Goal: Information Seeking & Learning: Learn about a topic

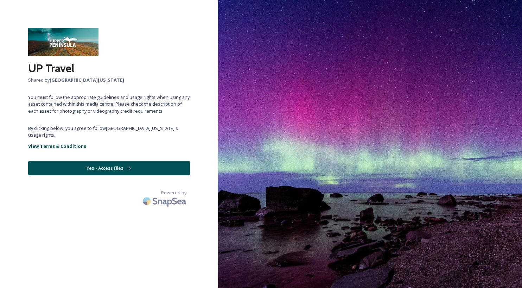
click at [128, 167] on icon at bounding box center [129, 168] width 5 height 5
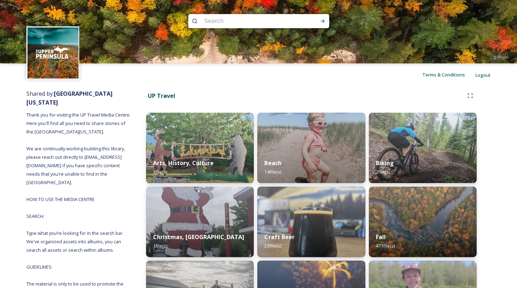
click at [222, 21] on input at bounding box center [249, 20] width 96 height 15
type input "curl"
click at [322, 21] on icon at bounding box center [323, 21] width 6 height 6
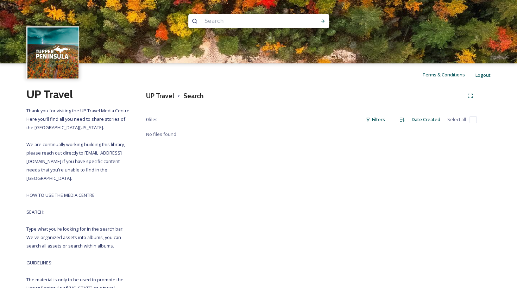
click at [225, 21] on input at bounding box center [249, 20] width 96 height 15
type input "winter"
click at [323, 21] on icon at bounding box center [322, 21] width 4 height 4
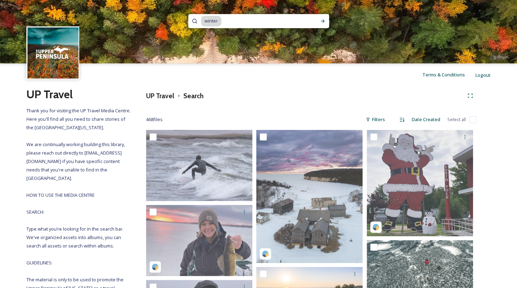
drag, startPoint x: 264, startPoint y: 25, endPoint x: 193, endPoint y: 22, distance: 70.4
click at [193, 22] on div "winter" at bounding box center [258, 21] width 141 height 14
click at [193, 22] on icon at bounding box center [195, 21] width 6 height 6
click at [215, 22] on span "winter" at bounding box center [211, 21] width 20 height 10
click at [163, 97] on h3 "UP Travel" at bounding box center [160, 96] width 28 height 10
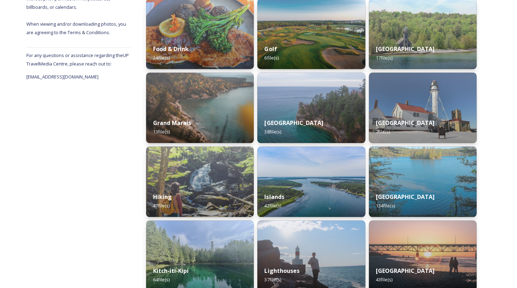
scroll to position [336, 0]
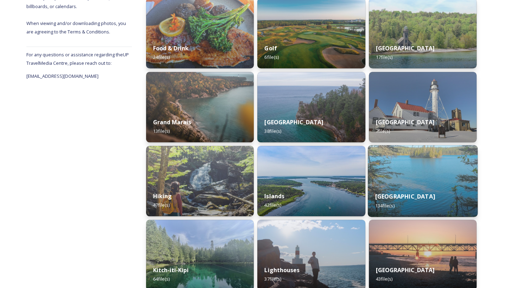
click at [409, 178] on img at bounding box center [422, 181] width 110 height 72
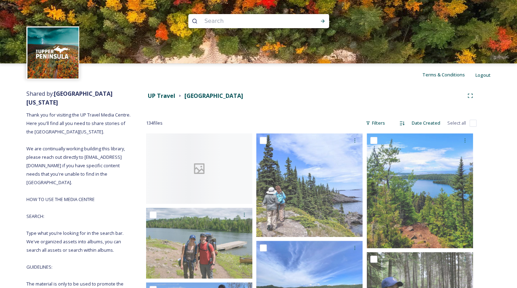
click at [274, 19] on input at bounding box center [249, 20] width 96 height 15
type input "backpack"
click at [323, 22] on icon at bounding box center [322, 21] width 4 height 4
